Goal: Task Accomplishment & Management: Manage account settings

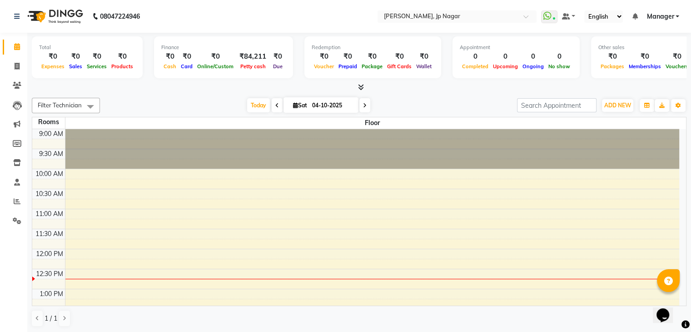
scroll to position [80, 0]
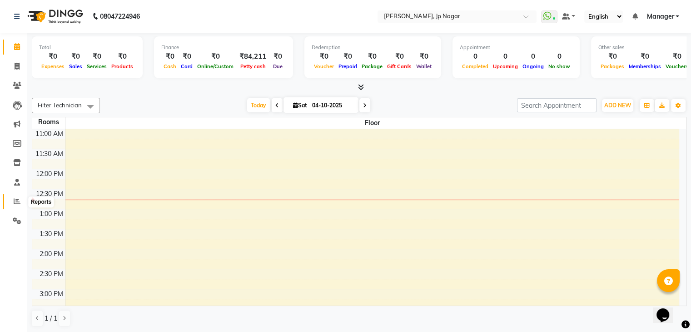
click at [18, 206] on span at bounding box center [17, 201] width 16 height 10
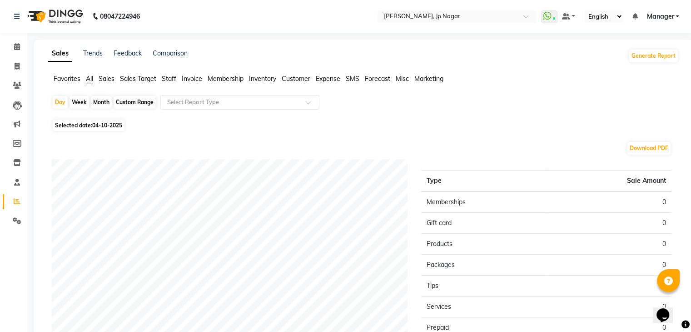
click at [101, 102] on div "Month" at bounding box center [101, 102] width 21 height 13
select select "10"
select select "2025"
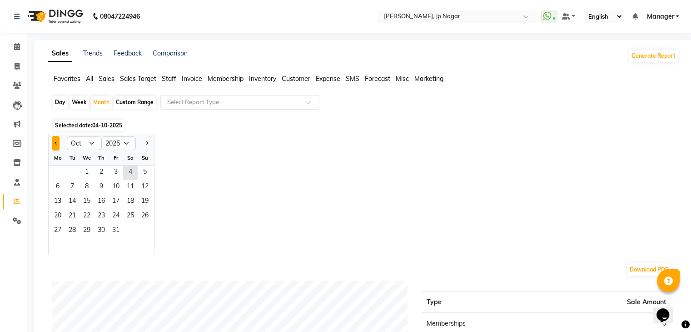
click at [54, 143] on button "Previous month" at bounding box center [55, 143] width 7 height 15
select select "9"
click at [72, 232] on span "30" at bounding box center [72, 231] width 15 height 15
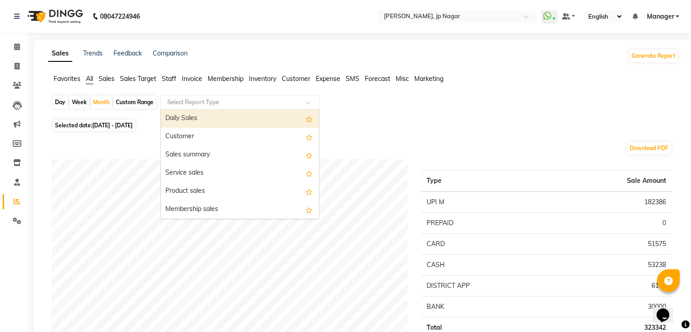
drag, startPoint x: 262, startPoint y: 102, endPoint x: 262, endPoint y: 117, distance: 15.5
click at [262, 110] on ng-select "Select Report Type Daily Sales Customer Sales summary Service sales Product sal…" at bounding box center [239, 102] width 159 height 15
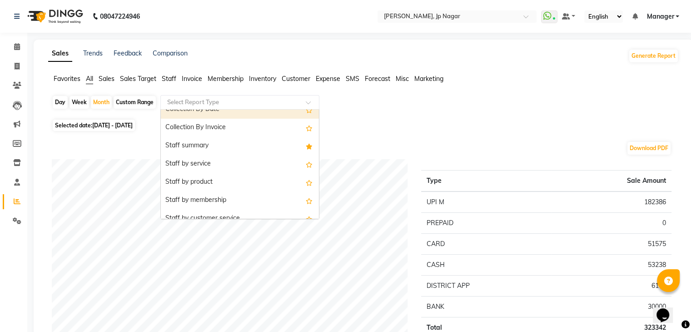
scroll to position [300, 0]
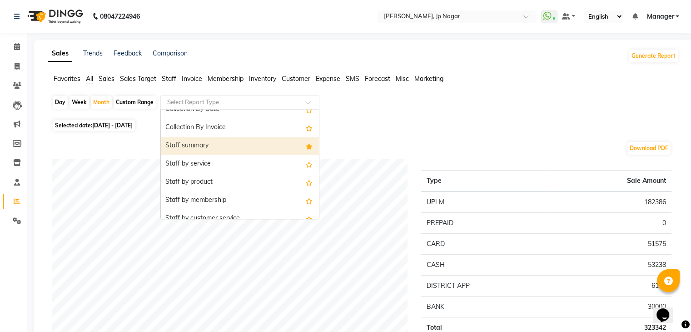
click at [249, 150] on div "Staff summary" at bounding box center [240, 146] width 158 height 18
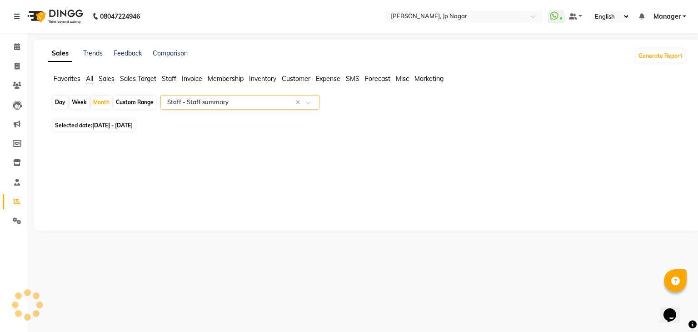
select select "full_report"
select select "pdf"
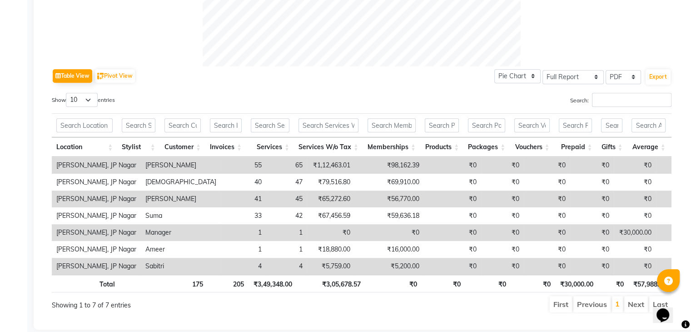
scroll to position [428, 0]
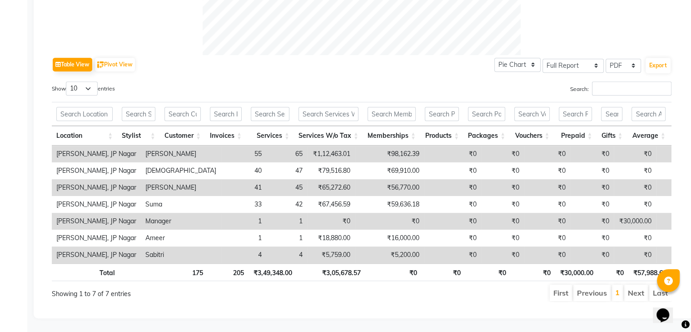
click at [359, 286] on ul "First Previous 1 Next Last" at bounding box center [494, 292] width 356 height 16
click at [144, 305] on div "Table View Pivot View Pie Chart Bar Chart Select Full Report Filtered Report Se…" at bounding box center [362, 14] width 634 height 590
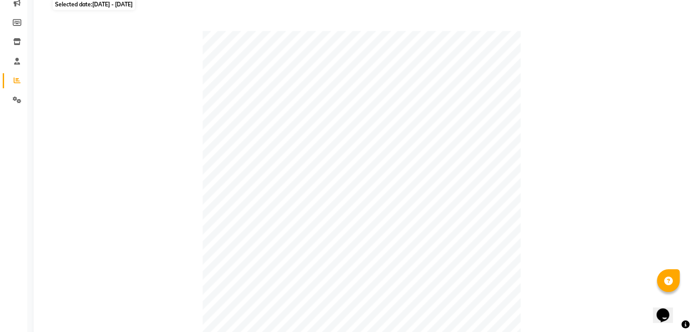
scroll to position [0, 0]
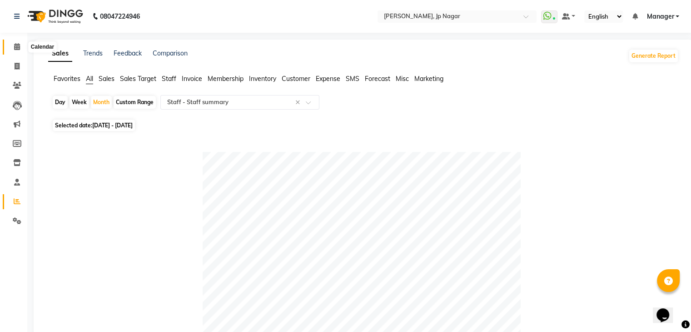
click at [14, 48] on icon at bounding box center [17, 46] width 6 height 7
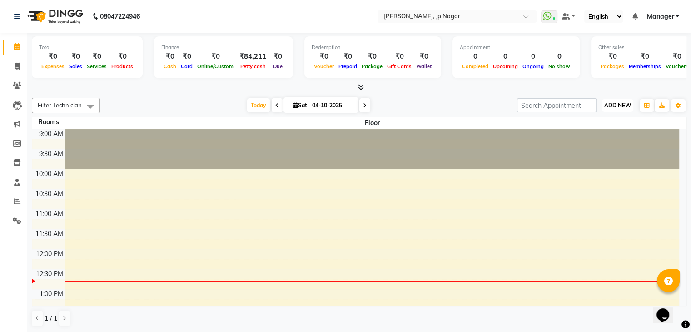
click at [606, 108] on span "ADD NEW" at bounding box center [617, 105] width 27 height 7
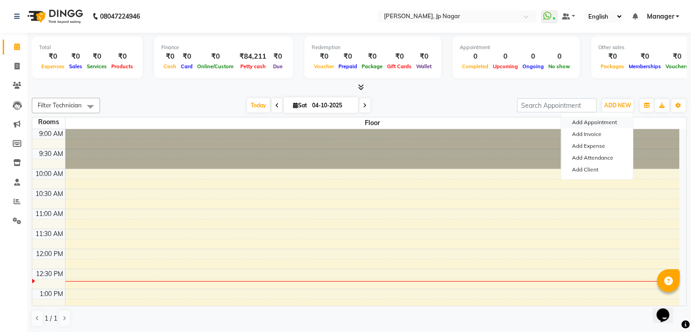
click at [600, 121] on button "Add Appointment" at bounding box center [597, 122] width 72 height 12
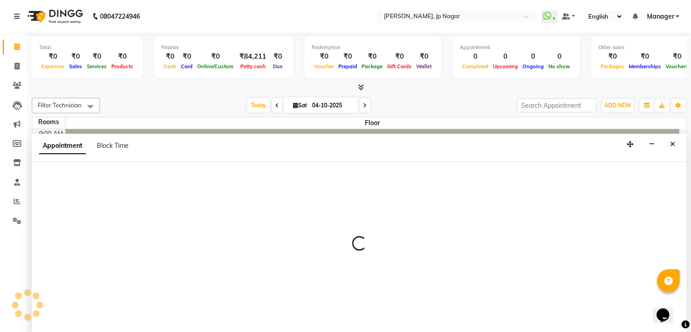
scroll to position [0, 0]
select select "600"
select select "tentative"
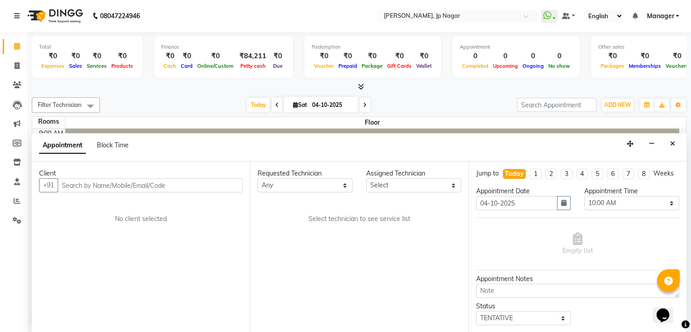
click at [220, 184] on input "text" at bounding box center [150, 185] width 185 height 14
type input "9"
click at [674, 145] on icon "Close" at bounding box center [672, 143] width 5 height 6
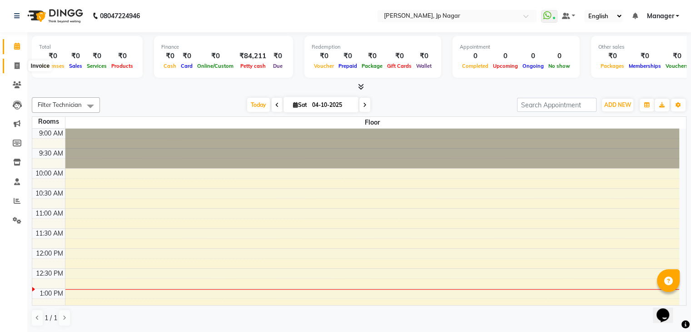
click at [16, 64] on icon at bounding box center [17, 65] width 5 height 7
select select "service"
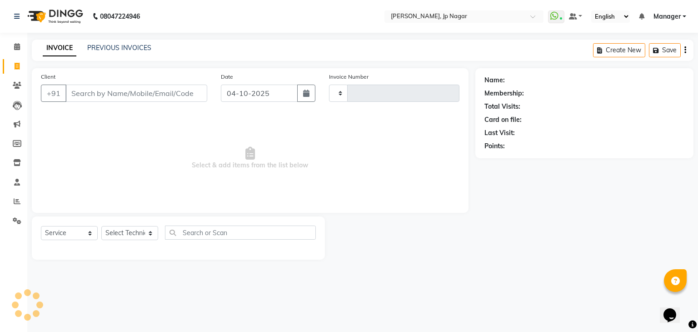
type input "1059"
select select "6318"
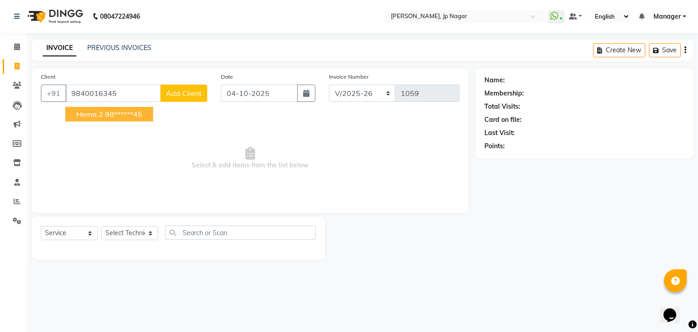
type input "9840016345"
select select "1: Object"
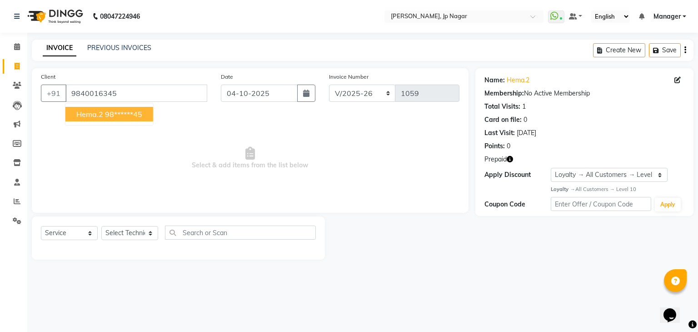
click at [87, 119] on span "hema.2" at bounding box center [89, 114] width 27 height 9
type input "98******45"
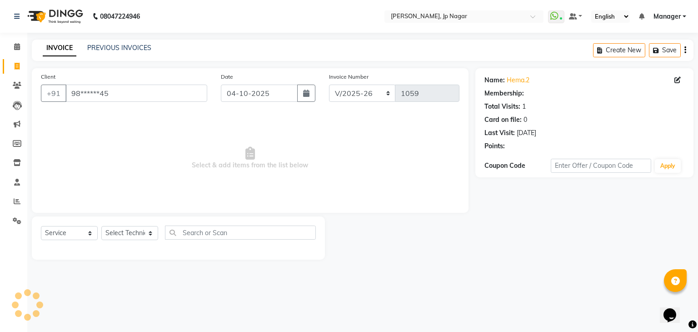
select select "1: Object"
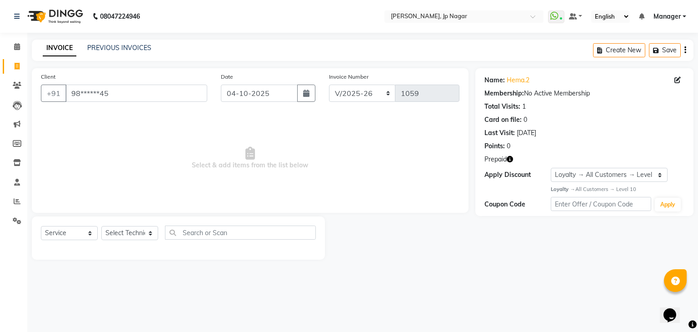
click at [509, 160] on icon "button" at bounding box center [510, 159] width 6 height 6
click at [11, 53] on link "Calendar" at bounding box center [14, 47] width 22 height 15
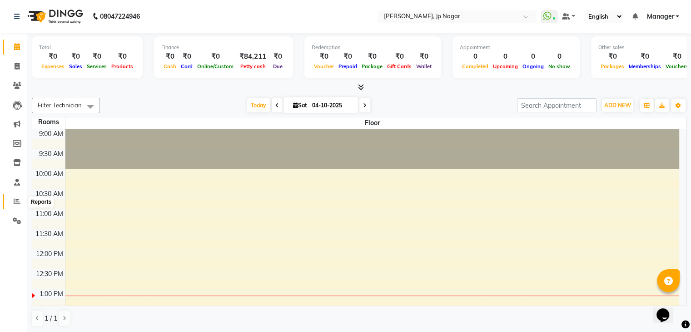
click at [15, 202] on icon at bounding box center [17, 201] width 7 height 7
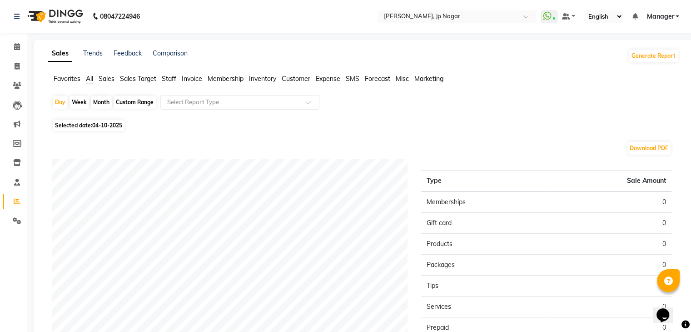
click at [100, 126] on span "04-10-2025" at bounding box center [107, 125] width 30 height 7
select select "10"
select select "2025"
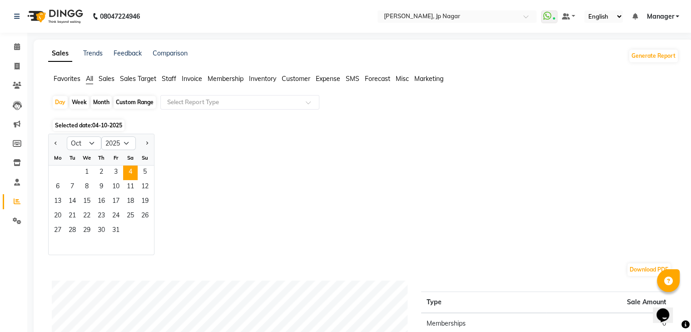
click at [100, 101] on div "Month" at bounding box center [101, 102] width 21 height 13
select select "10"
select select "2025"
click at [53, 142] on button "Previous month" at bounding box center [55, 143] width 7 height 15
select select "9"
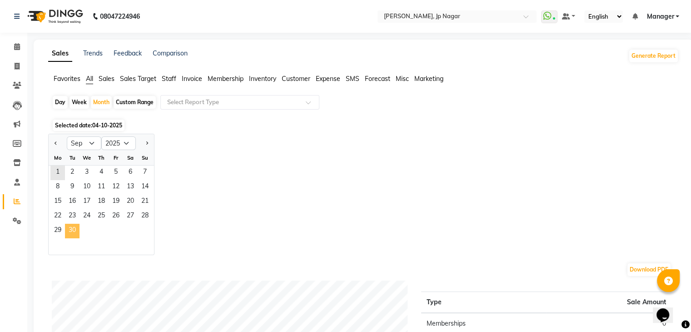
click at [76, 232] on span "30" at bounding box center [72, 231] width 15 height 15
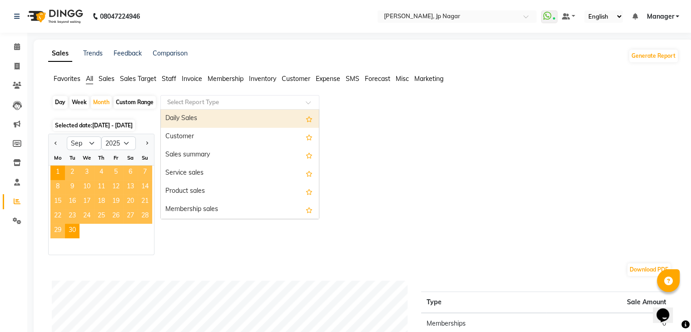
click at [218, 102] on input "text" at bounding box center [230, 102] width 131 height 9
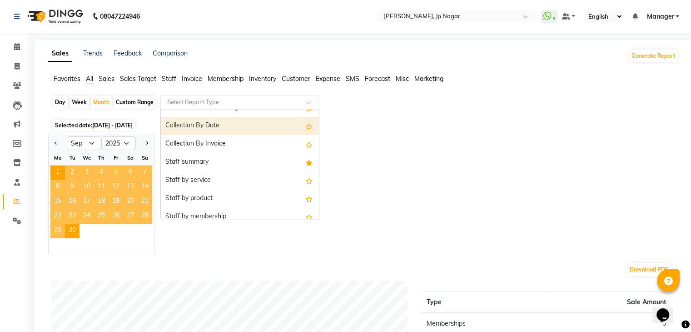
scroll to position [283, 0]
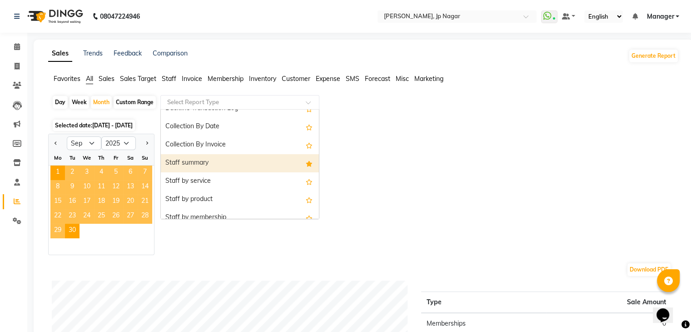
click at [207, 156] on div "Staff summary" at bounding box center [240, 163] width 158 height 18
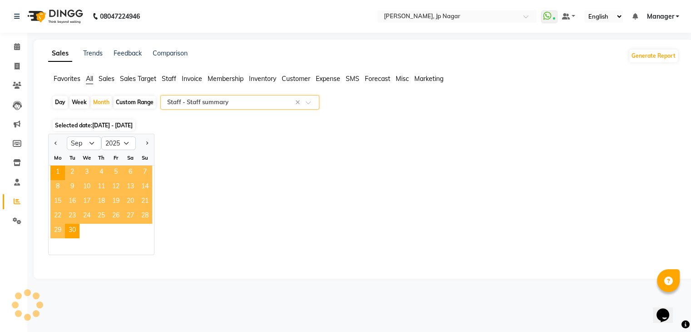
select select "full_report"
select select "pdf"
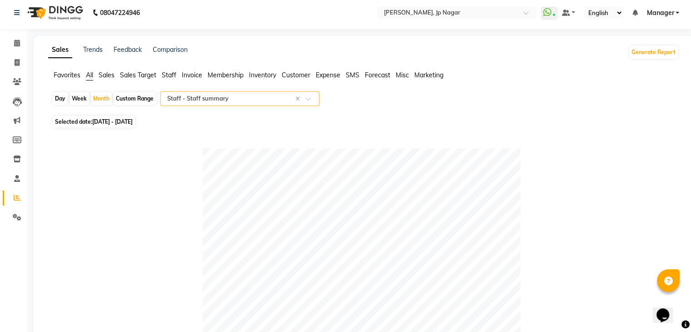
scroll to position [0, 0]
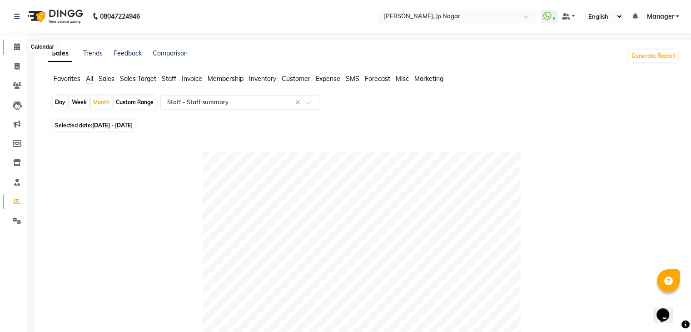
click at [15, 47] on icon at bounding box center [17, 46] width 6 height 7
